Goal: Information Seeking & Learning: Learn about a topic

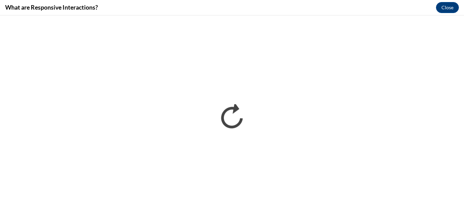
scroll to position [342, 0]
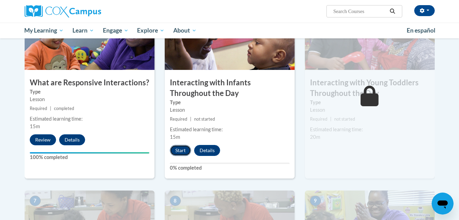
click at [182, 145] on button "Start" at bounding box center [180, 150] width 21 height 11
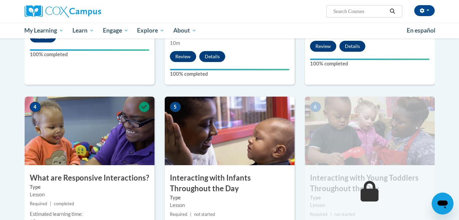
scroll to position [205, 0]
